Goal: Task Accomplishment & Management: Manage account settings

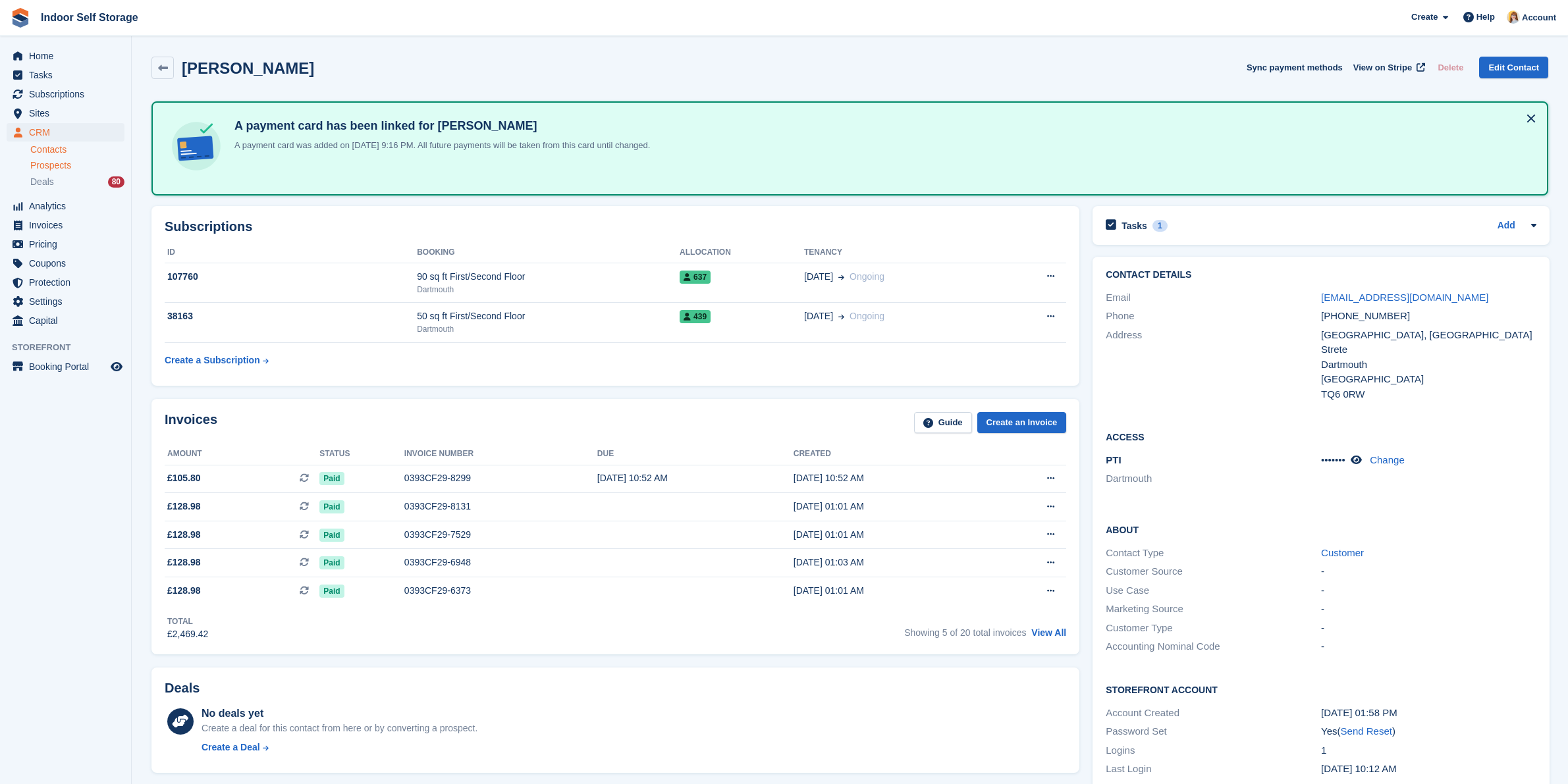
scroll to position [164, 0]
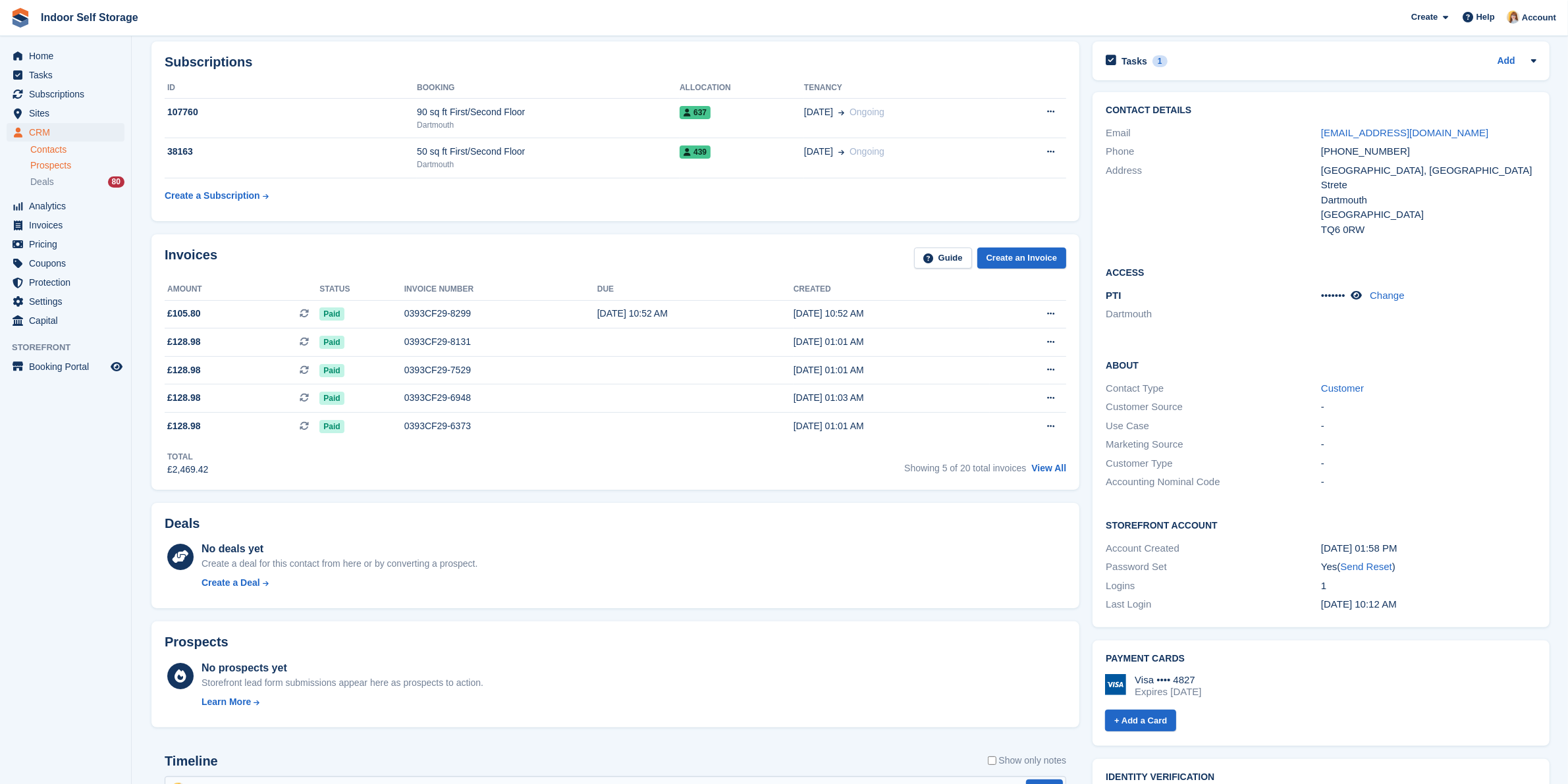
click at [75, 163] on div "Prospects" at bounding box center [77, 165] width 94 height 13
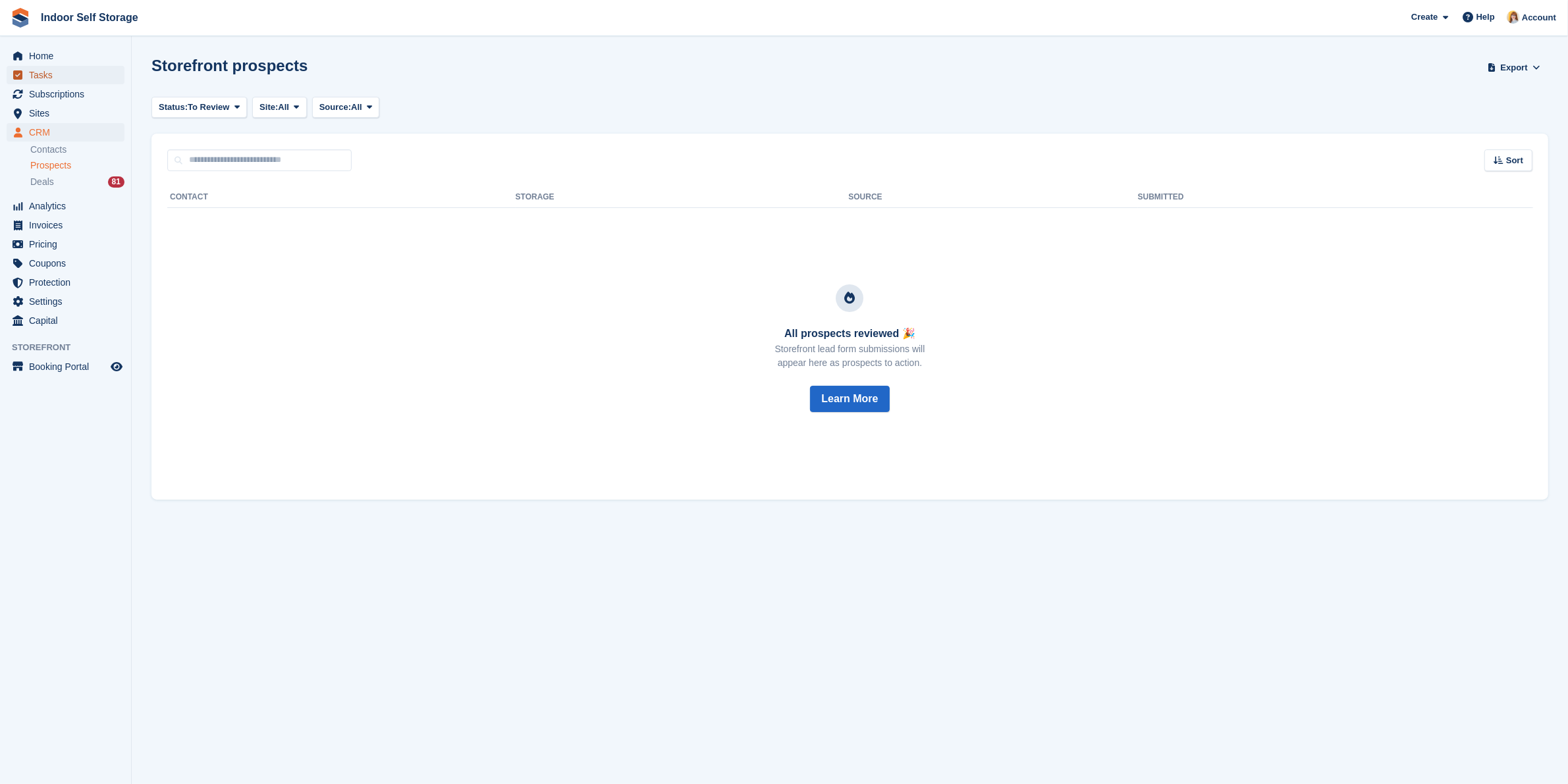
click at [50, 73] on span "Tasks" at bounding box center [68, 75] width 79 height 19
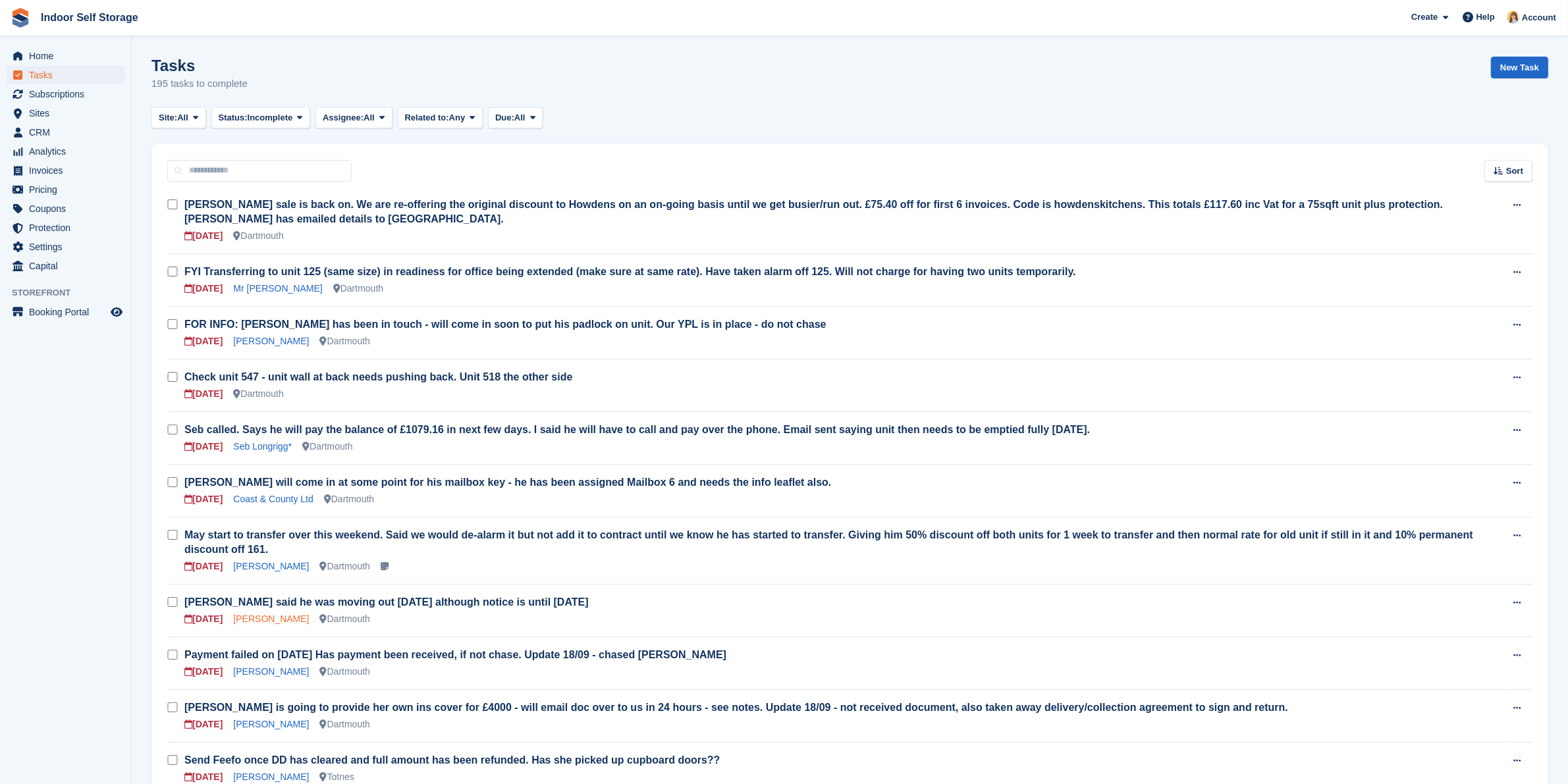
click at [258, 614] on link "[PERSON_NAME]" at bounding box center [270, 619] width 75 height 10
click at [192, 119] on span at bounding box center [196, 118] width 10 height 10
click at [185, 173] on link "Dartmouth" at bounding box center [214, 173] width 114 height 24
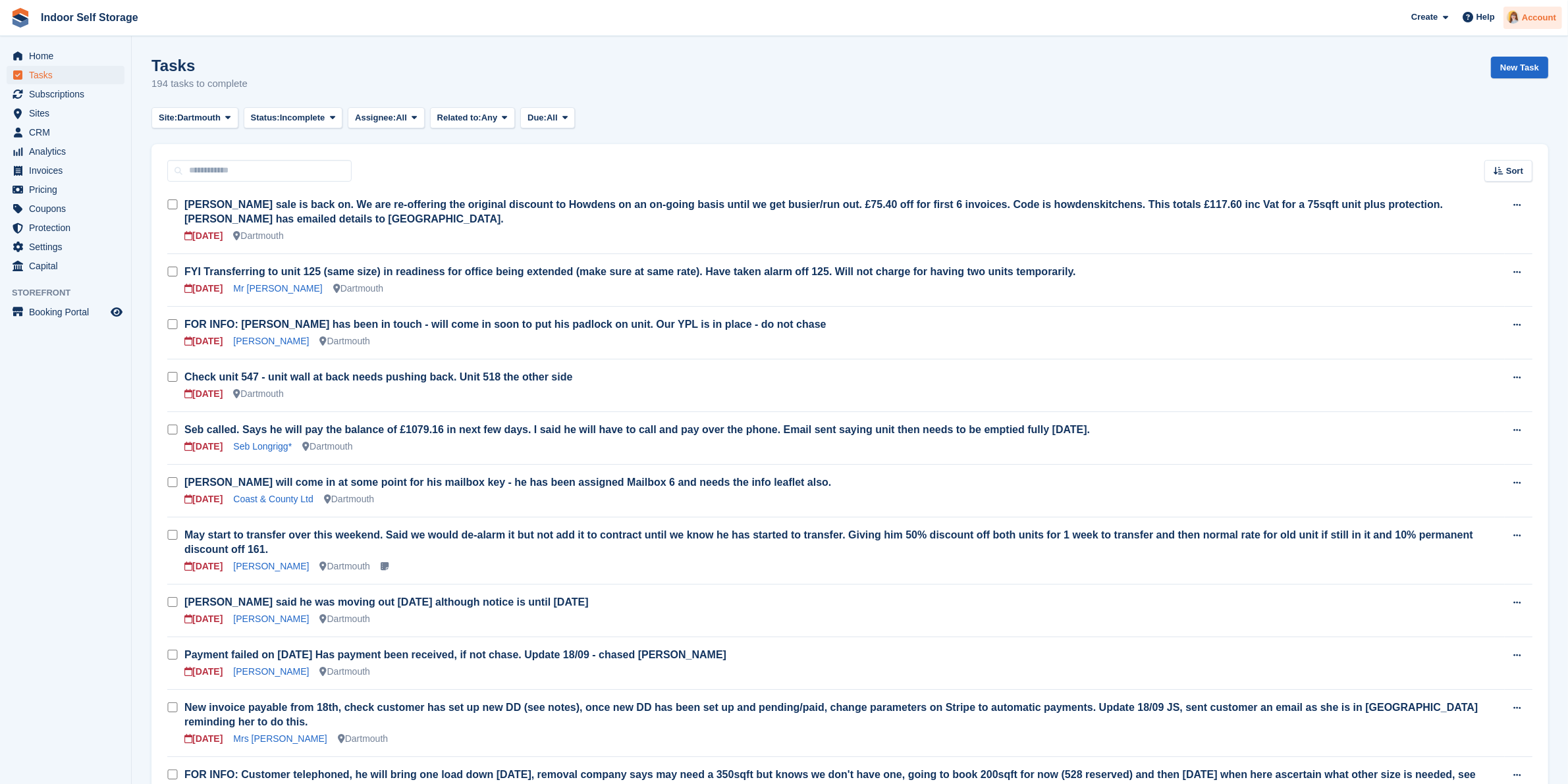
click at [1546, 14] on span "Account" at bounding box center [1539, 18] width 34 height 14
click at [1436, 129] on div "Logout" at bounding box center [1435, 130] width 31 height 14
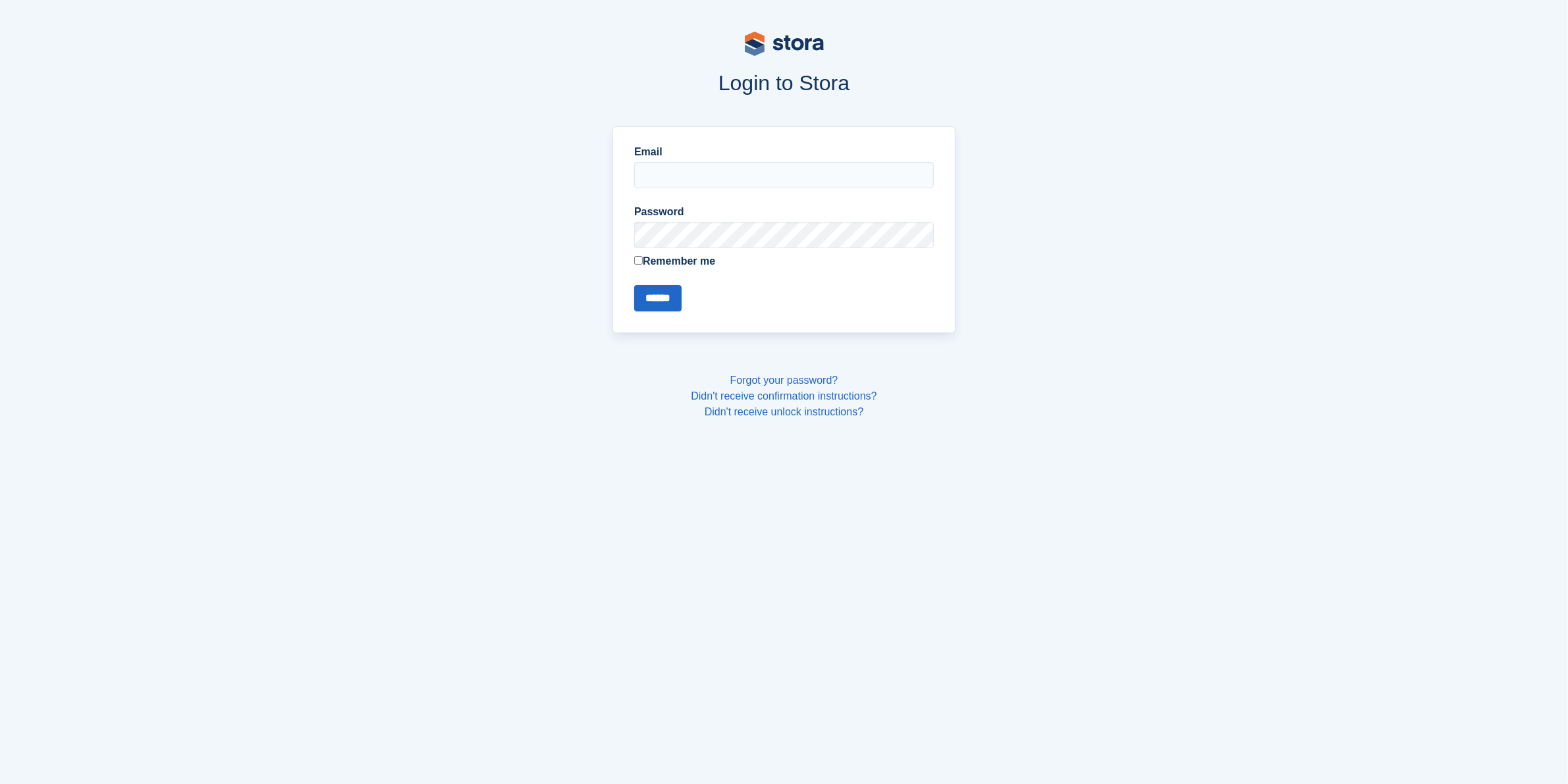
type input "**********"
